Goal: Find specific page/section: Find specific page/section

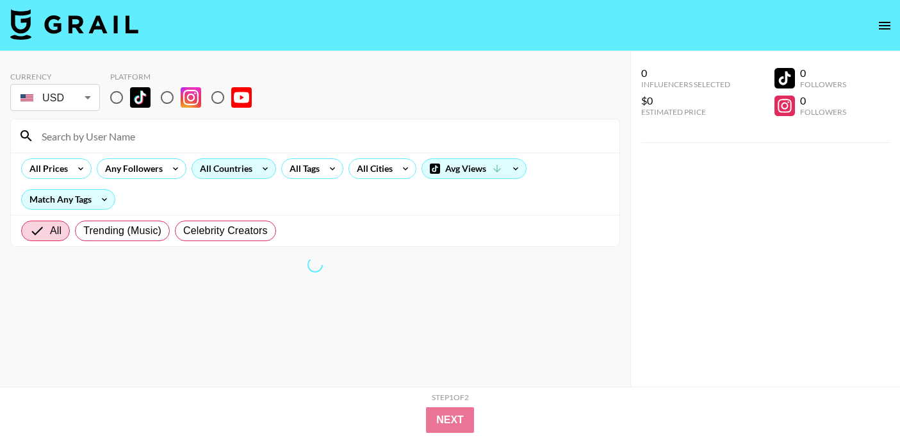
click at [252, 167] on div "All Countries" at bounding box center [223, 168] width 63 height 19
click at [115, 92] on input "radio" at bounding box center [116, 97] width 27 height 27
radio input "true"
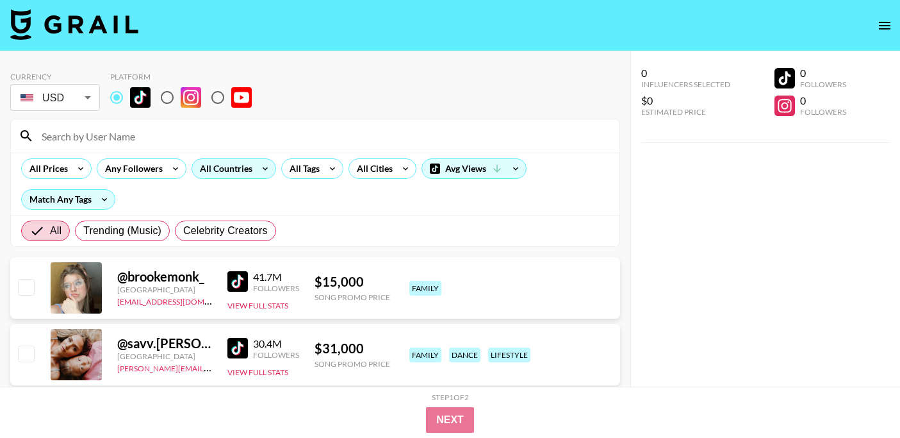
click at [251, 169] on div "All Countries" at bounding box center [223, 168] width 63 height 19
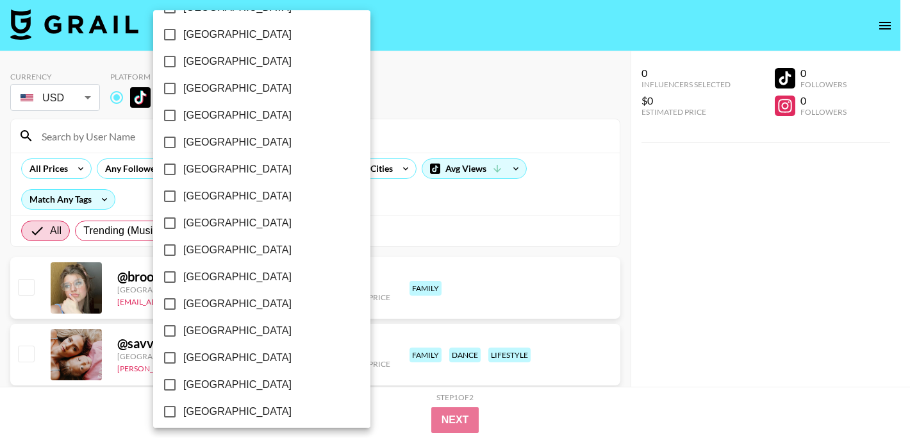
scroll to position [1057, 0]
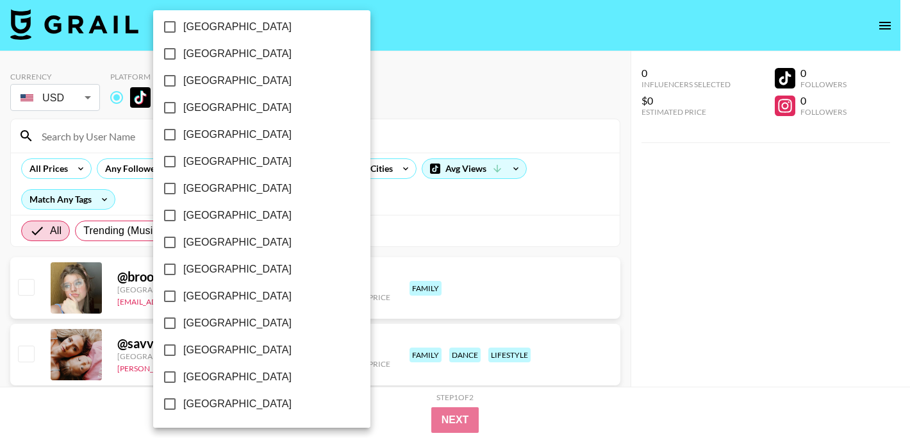
click at [233, 353] on span "[GEOGRAPHIC_DATA]" at bounding box center [237, 349] width 108 height 15
click at [183, 353] on input "[GEOGRAPHIC_DATA]" at bounding box center [169, 349] width 27 height 27
checkbox input "true"
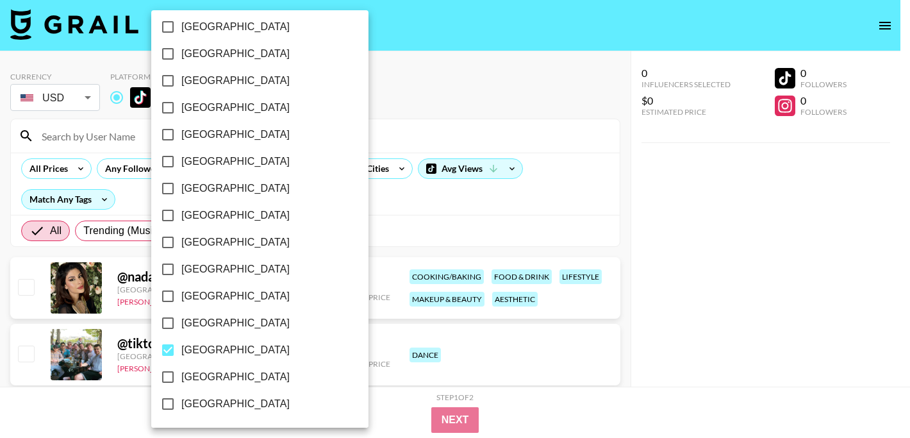
click at [407, 234] on div at bounding box center [455, 219] width 910 height 438
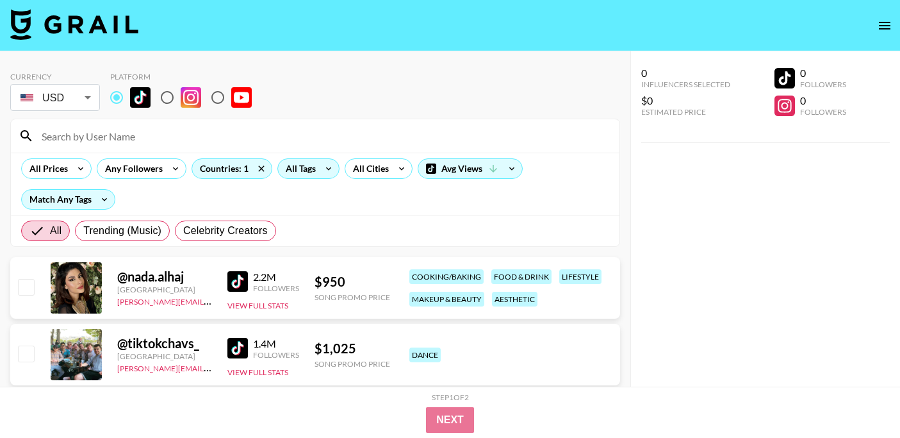
click at [301, 163] on div "All Tags" at bounding box center [298, 168] width 40 height 19
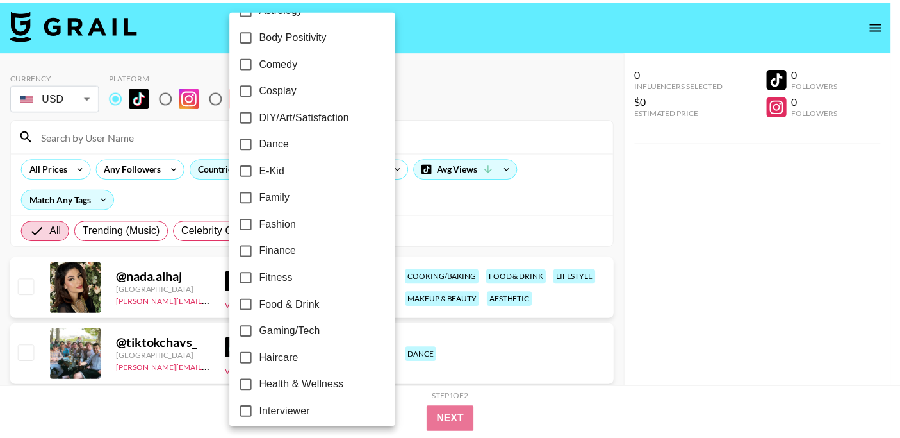
scroll to position [214, 0]
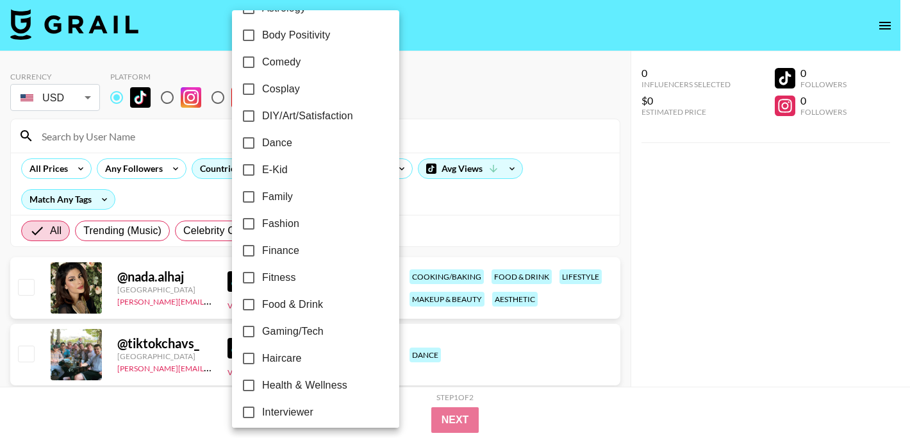
click at [306, 270] on label "Fitness" at bounding box center [307, 277] width 144 height 27
click at [262, 270] on input "Fitness" at bounding box center [248, 277] width 27 height 27
checkbox input "true"
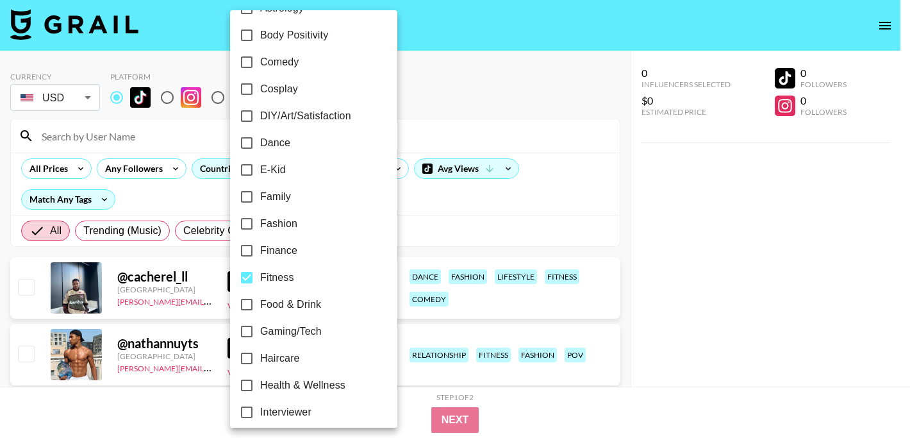
click at [610, 230] on div at bounding box center [455, 219] width 910 height 438
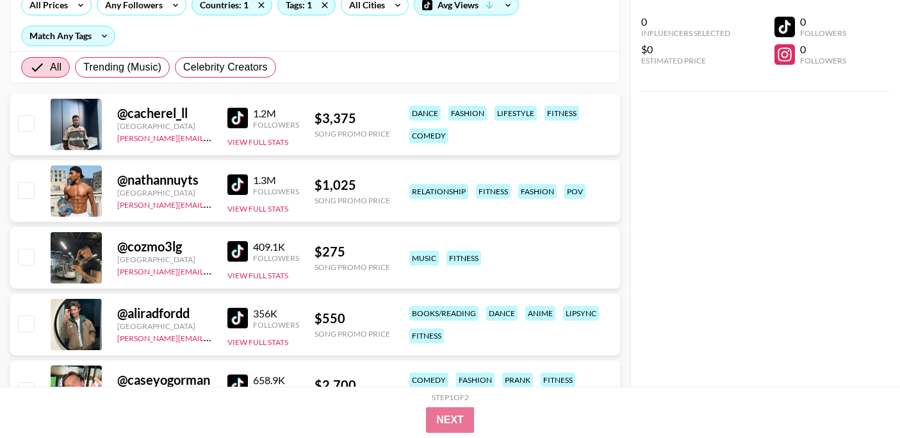
scroll to position [186, 0]
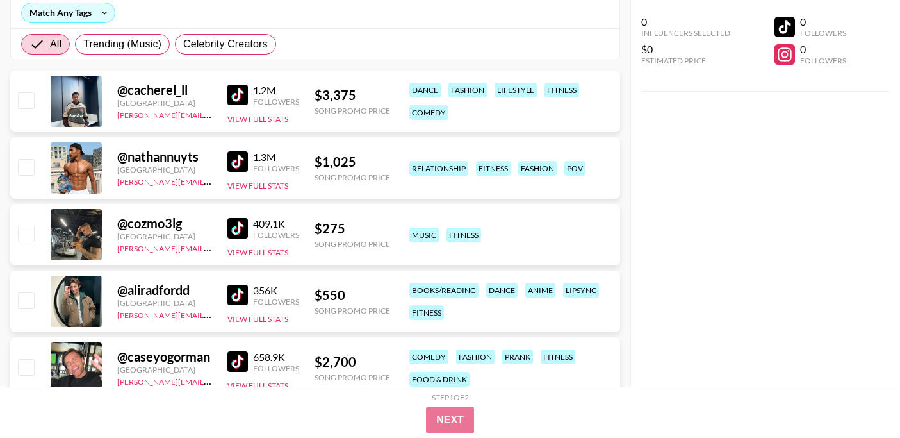
click at [231, 227] on img at bounding box center [237, 228] width 21 height 21
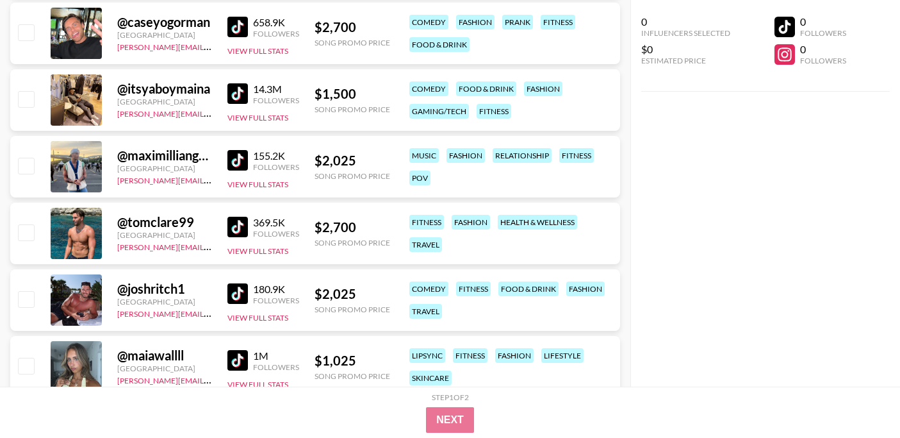
scroll to position [522, 0]
click at [235, 300] on img at bounding box center [237, 293] width 21 height 21
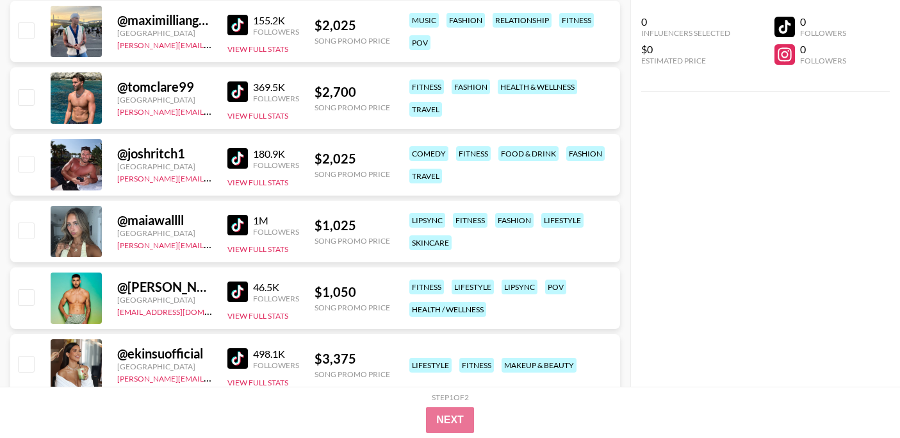
scroll to position [663, 0]
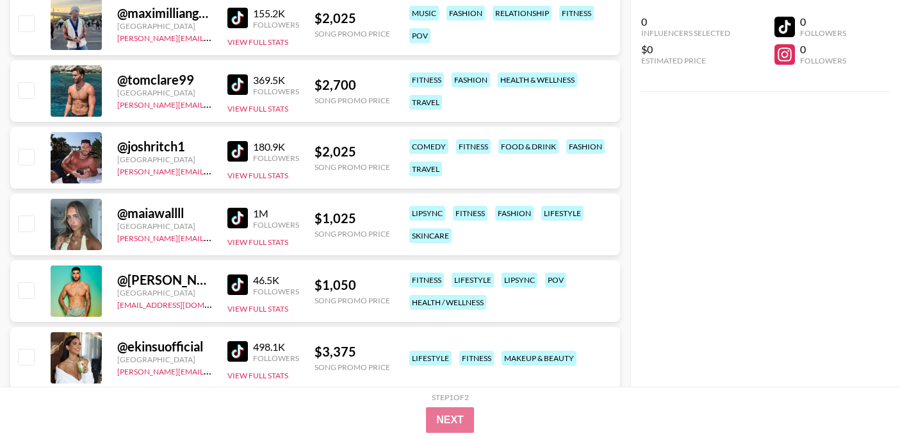
click at [243, 215] on img at bounding box center [237, 218] width 21 height 21
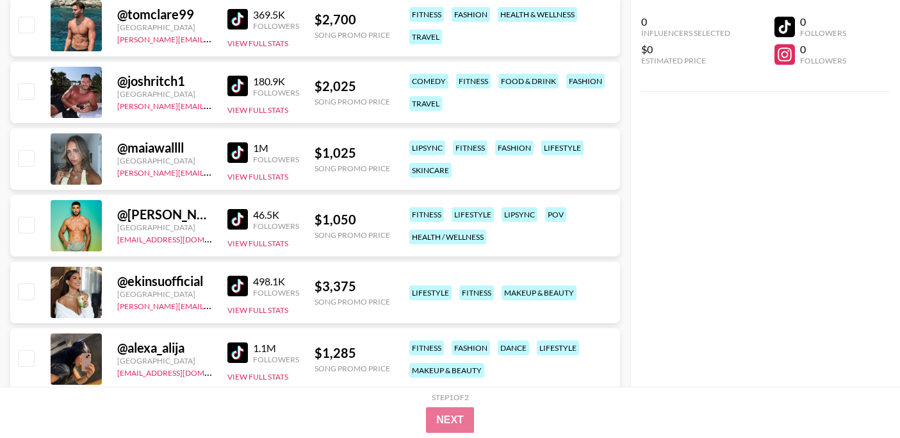
scroll to position [729, 0]
click at [238, 223] on img at bounding box center [237, 218] width 21 height 21
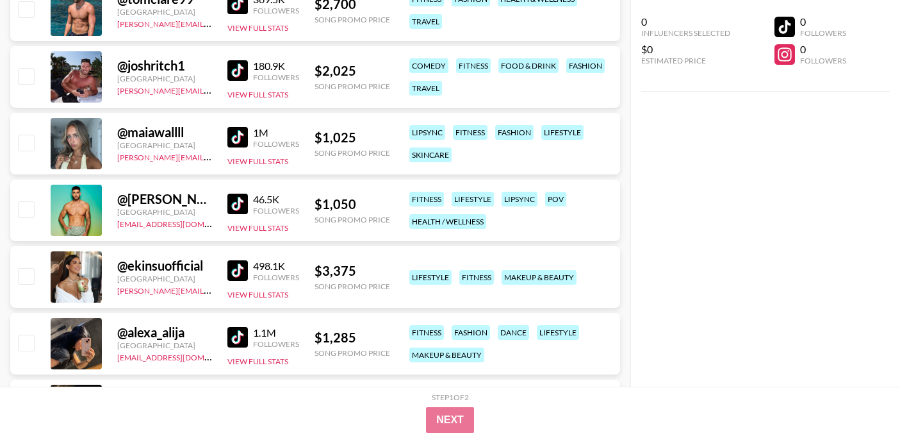
scroll to position [824, 0]
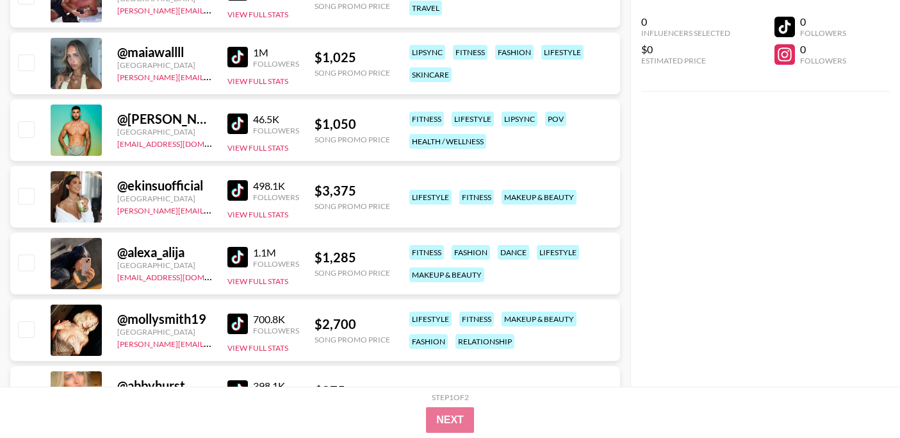
click at [236, 256] on img at bounding box center [237, 257] width 21 height 21
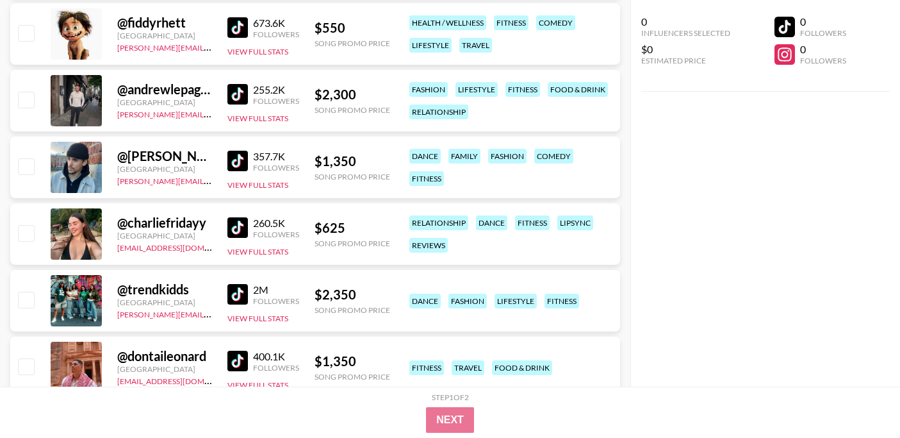
scroll to position [1260, 0]
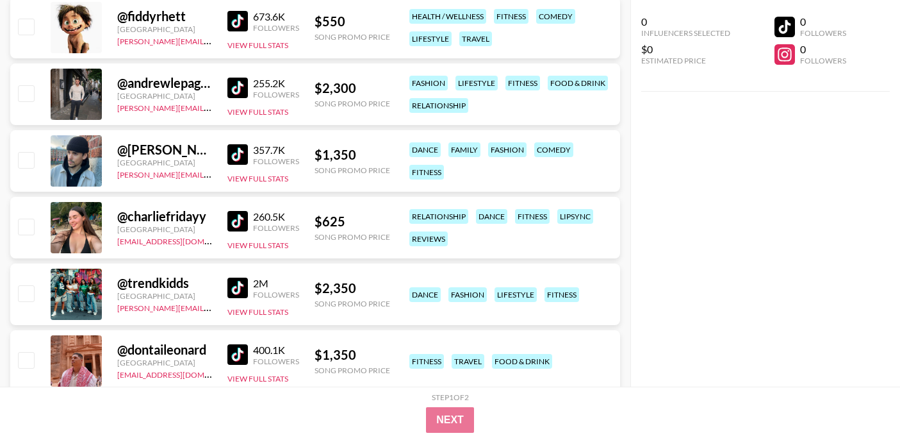
click at [143, 215] on div "@ charliefridayy" at bounding box center [164, 216] width 95 height 16
click at [81, 222] on div at bounding box center [76, 227] width 51 height 51
click at [356, 232] on div "Song Promo Price" at bounding box center [353, 237] width 76 height 10
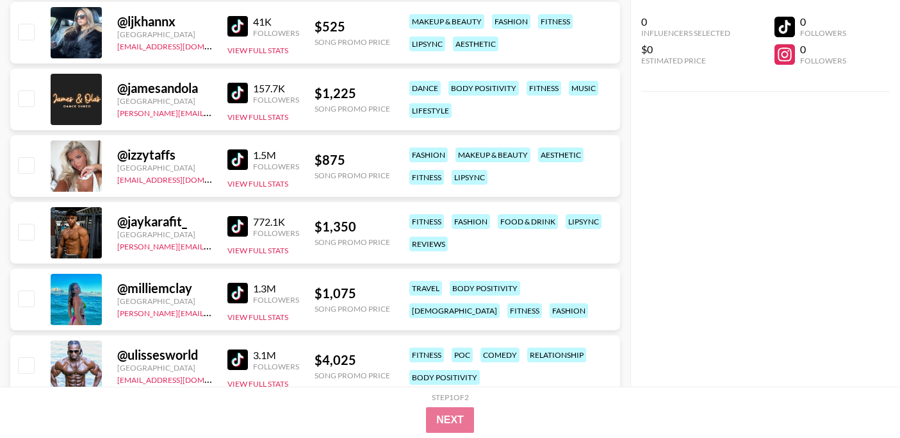
scroll to position [2080, 0]
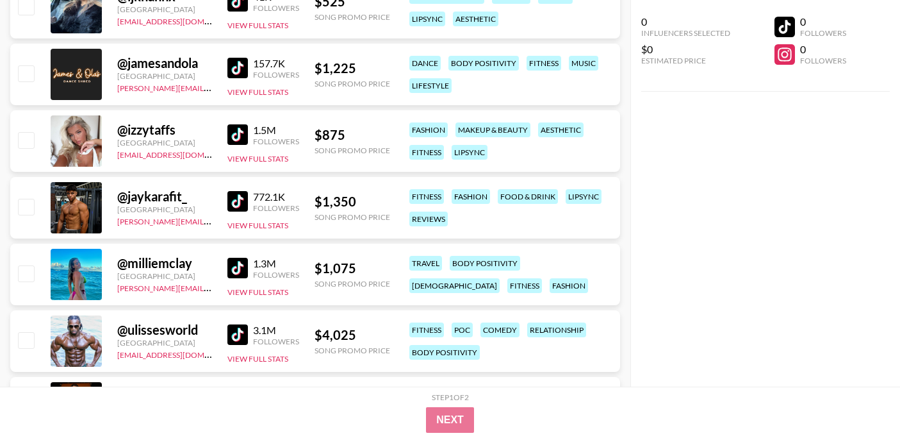
click at [235, 206] on img at bounding box center [237, 201] width 21 height 21
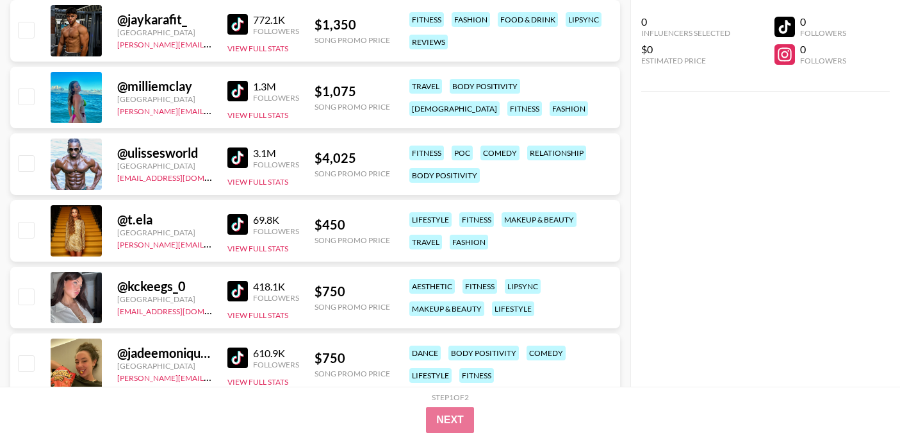
scroll to position [2257, 0]
click at [229, 226] on img at bounding box center [237, 223] width 21 height 21
click at [235, 292] on img at bounding box center [237, 290] width 21 height 21
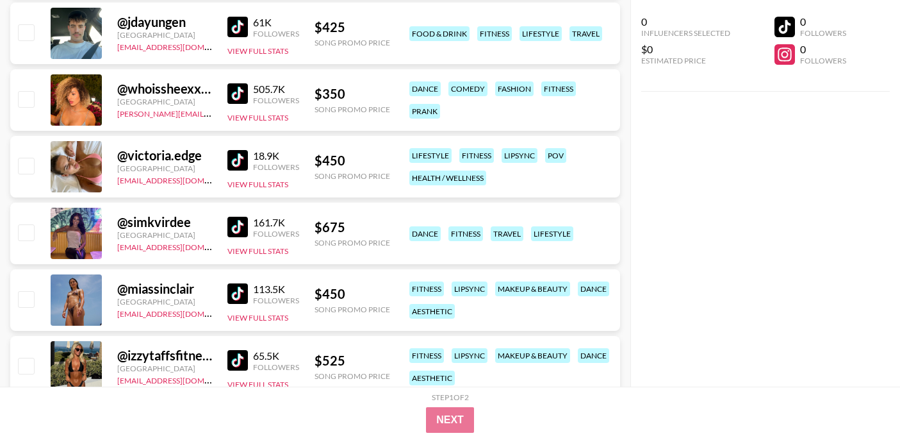
scroll to position [2997, 0]
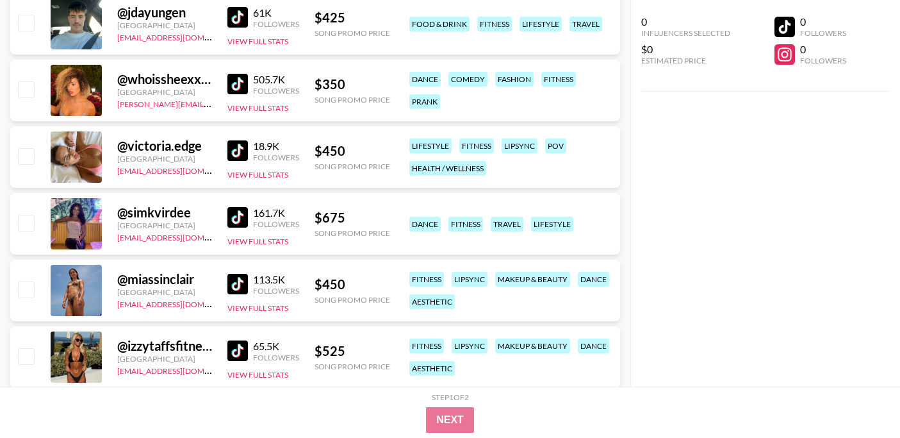
click at [233, 285] on img at bounding box center [237, 284] width 21 height 21
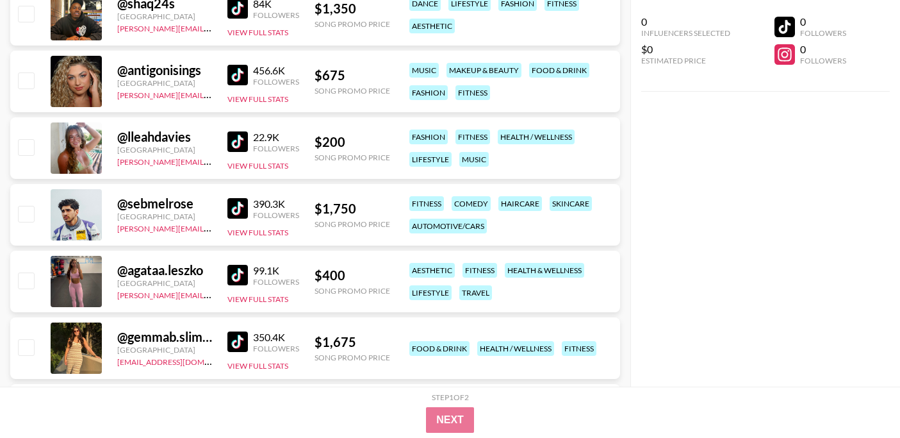
scroll to position [3473, 0]
click at [235, 272] on img at bounding box center [237, 274] width 21 height 21
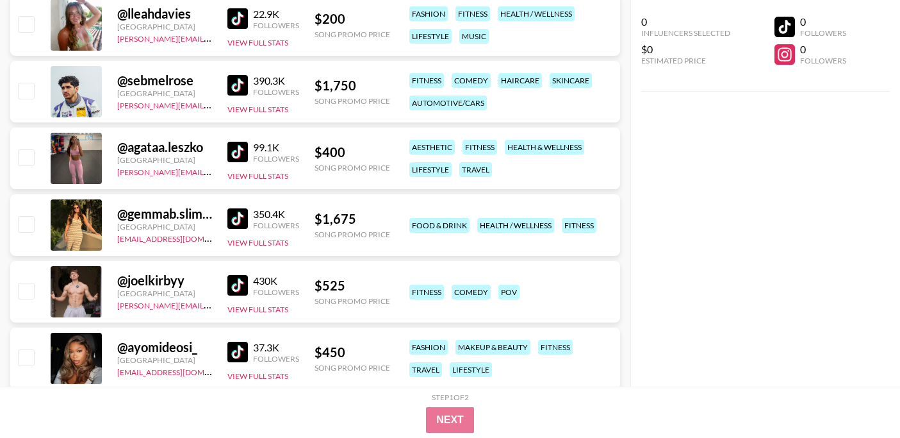
scroll to position [3630, 0]
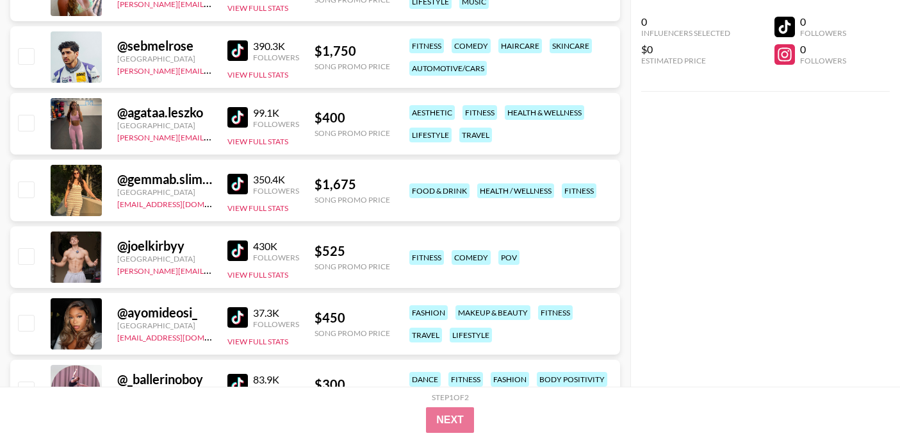
click at [237, 250] on img at bounding box center [237, 250] width 21 height 21
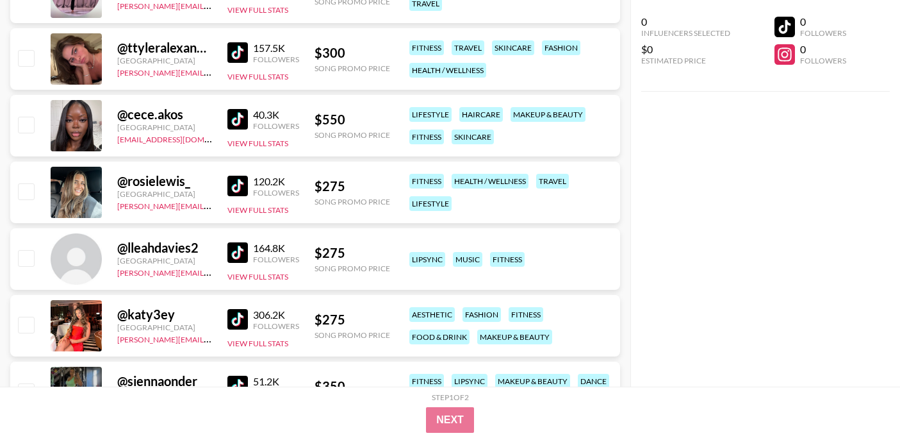
scroll to position [4030, 0]
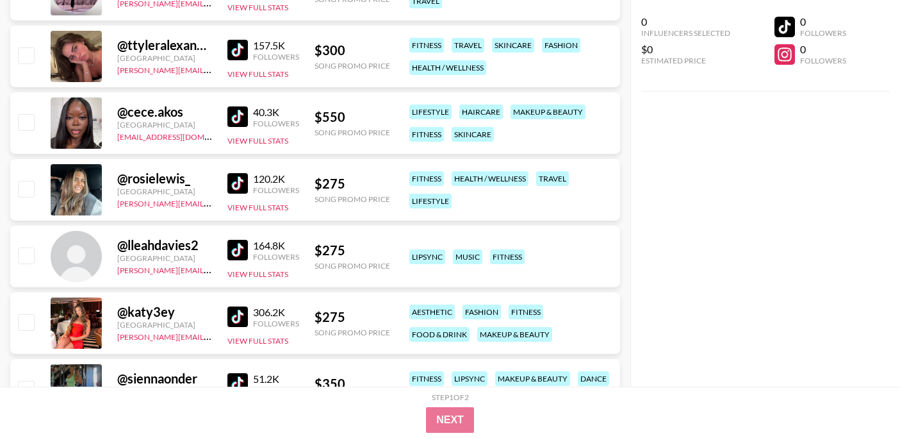
click at [233, 179] on img at bounding box center [237, 183] width 21 height 21
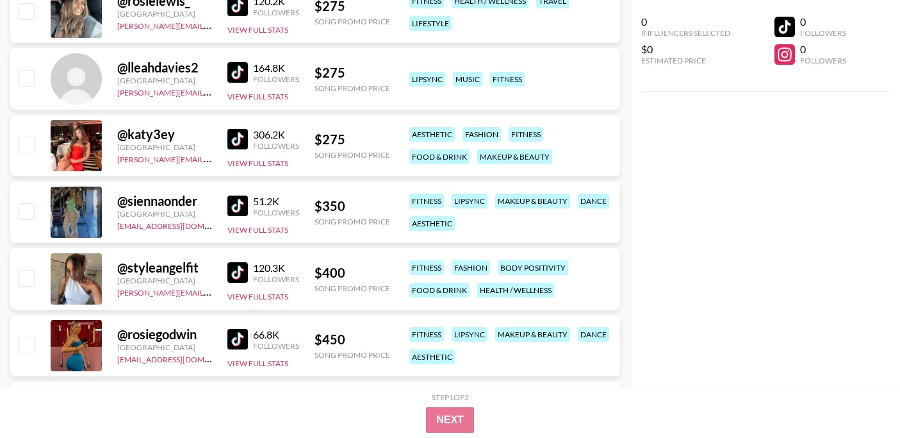
scroll to position [4224, 0]
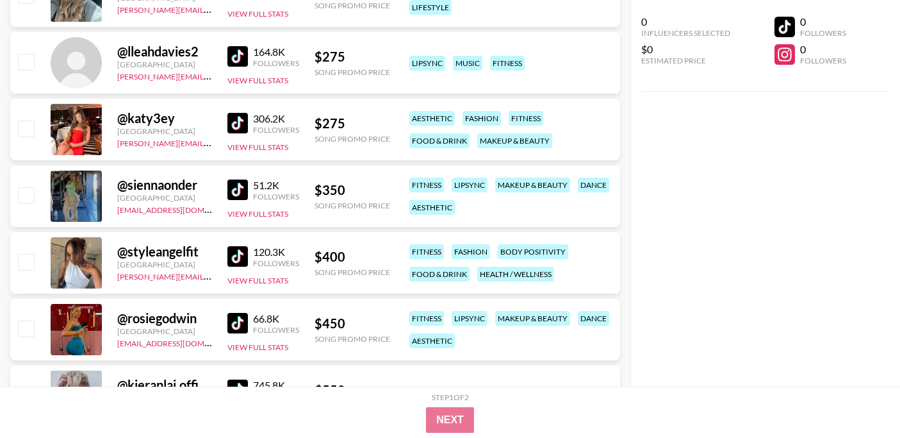
click at [240, 256] on img at bounding box center [237, 256] width 21 height 21
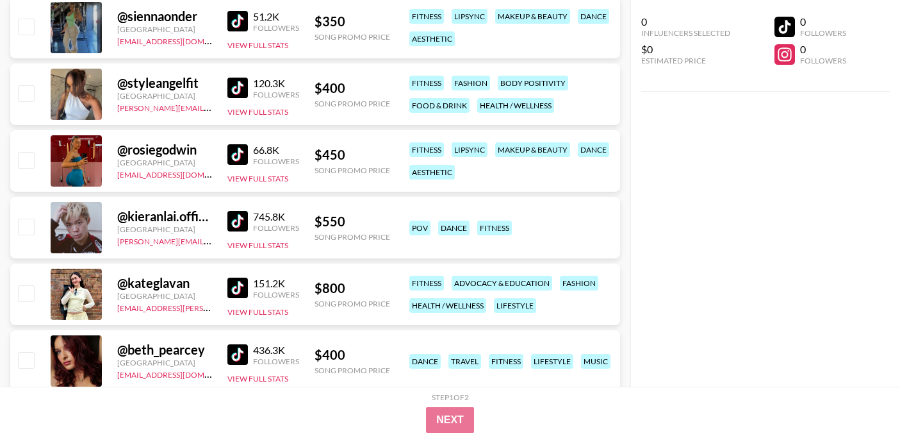
scroll to position [4397, 0]
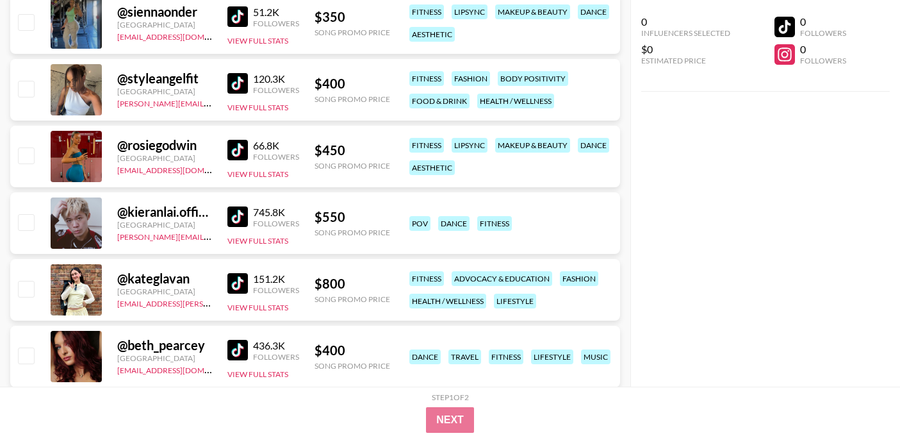
click at [231, 155] on img at bounding box center [237, 150] width 21 height 21
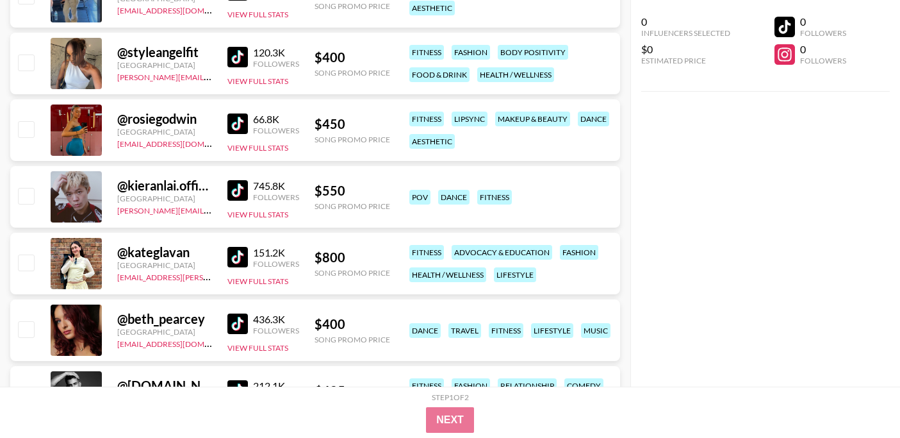
scroll to position [4425, 0]
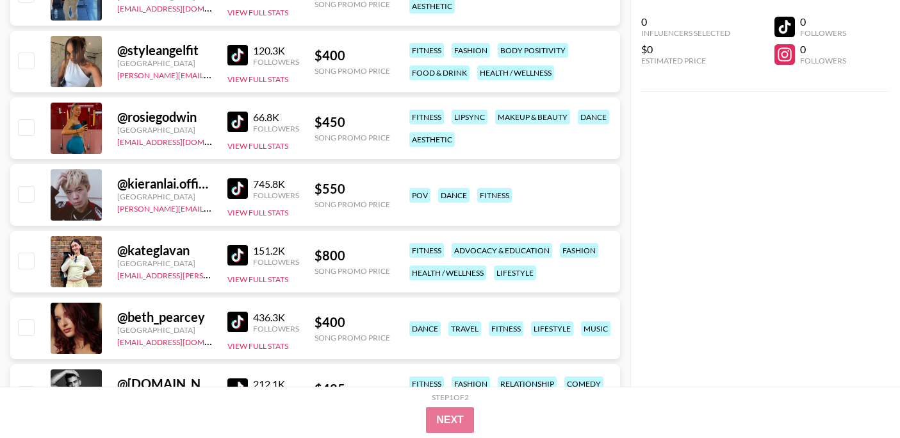
click at [235, 253] on img at bounding box center [237, 255] width 21 height 21
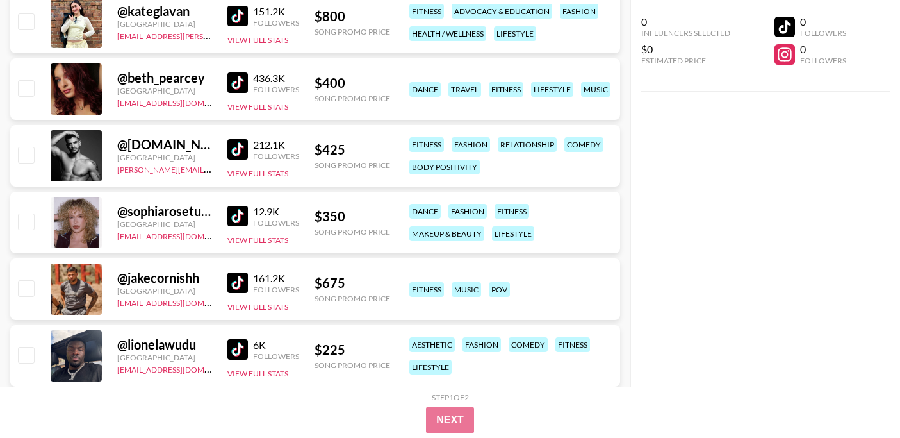
scroll to position [4703, 0]
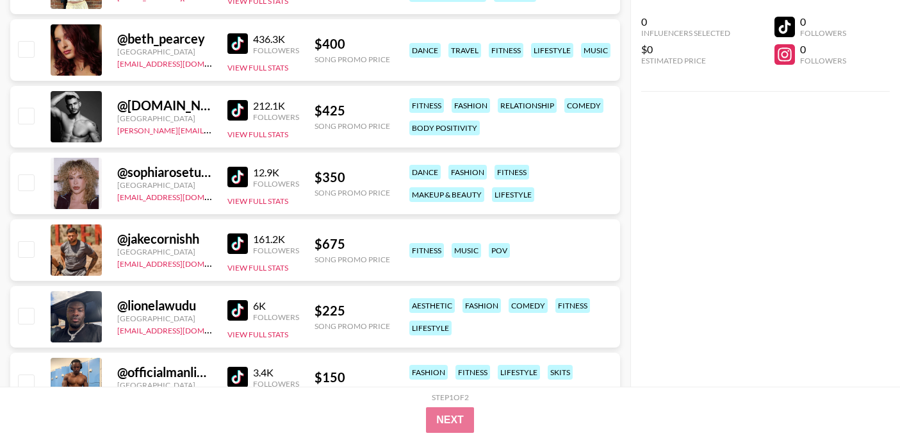
click at [230, 241] on img at bounding box center [237, 243] width 21 height 21
